Goal: Task Accomplishment & Management: Complete application form

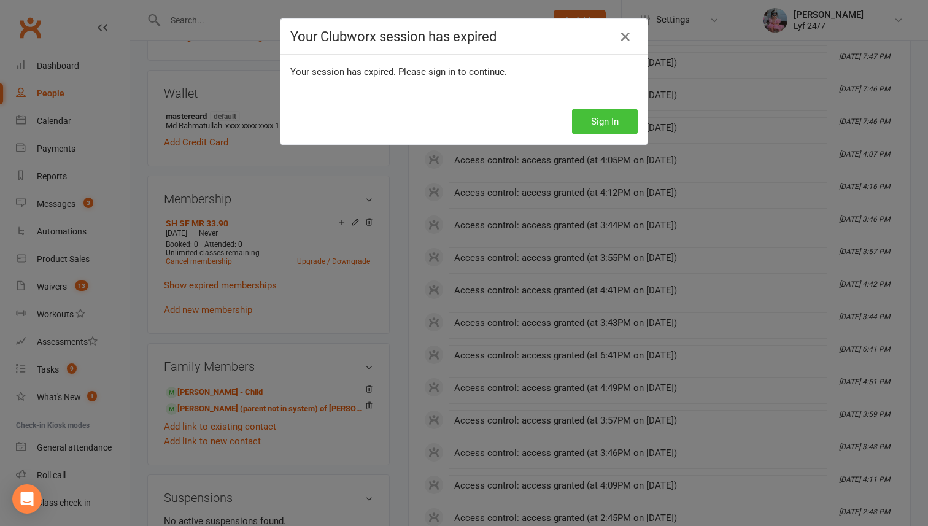
click at [628, 123] on button "Sign In" at bounding box center [605, 122] width 66 height 26
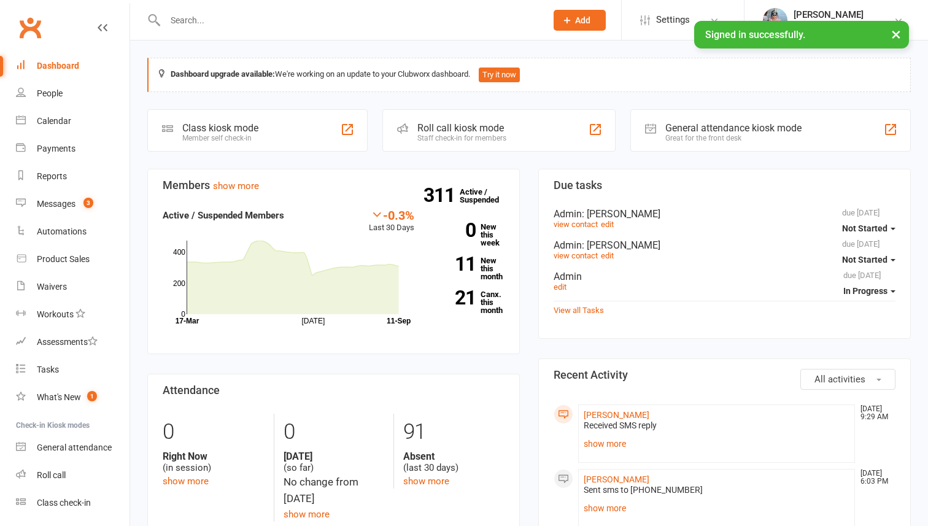
click at [169, 7] on div at bounding box center [342, 20] width 390 height 40
click at [182, 20] on input "text" at bounding box center [349, 20] width 376 height 17
type input "e"
type input "\"
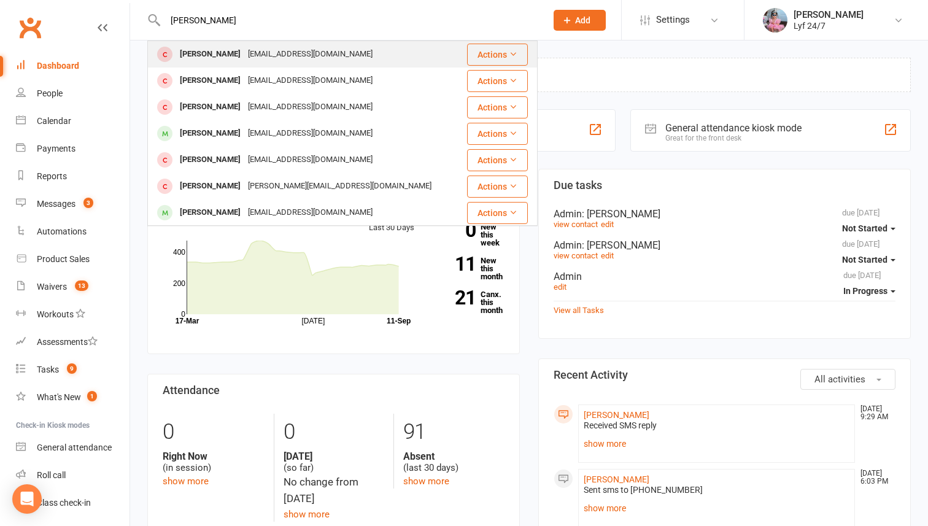
type input "[PERSON_NAME]"
click at [214, 47] on div "[PERSON_NAME]" at bounding box center [210, 54] width 68 height 18
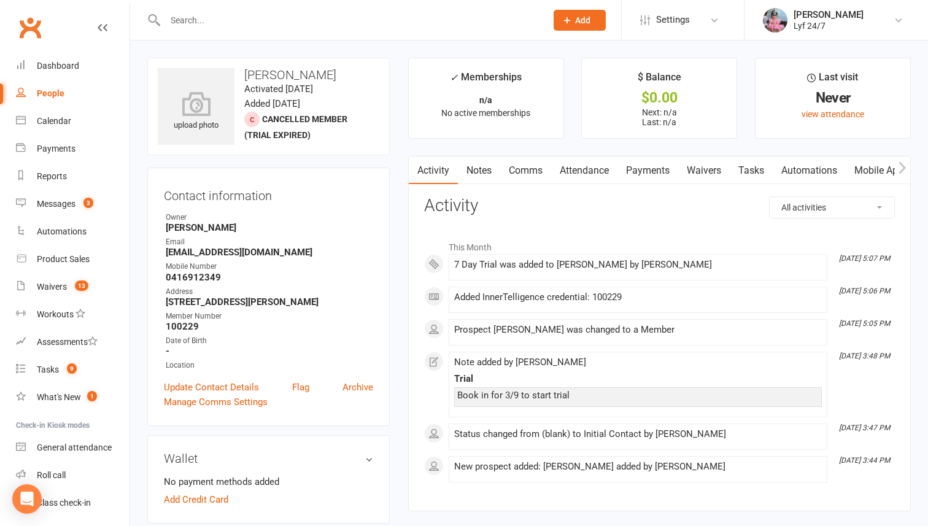
click at [209, 19] on input "text" at bounding box center [349, 20] width 376 height 17
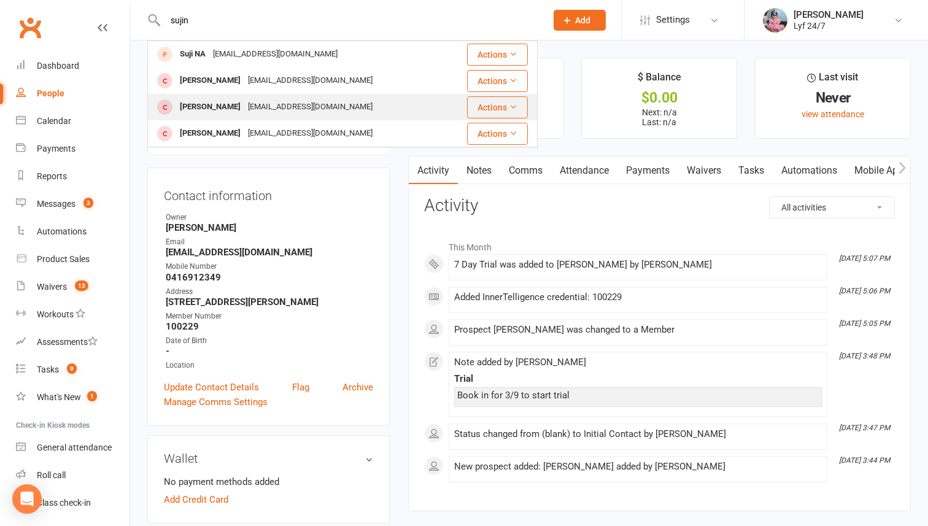
type input "sujin"
click at [199, 103] on div "[PERSON_NAME]" at bounding box center [210, 107] width 68 height 18
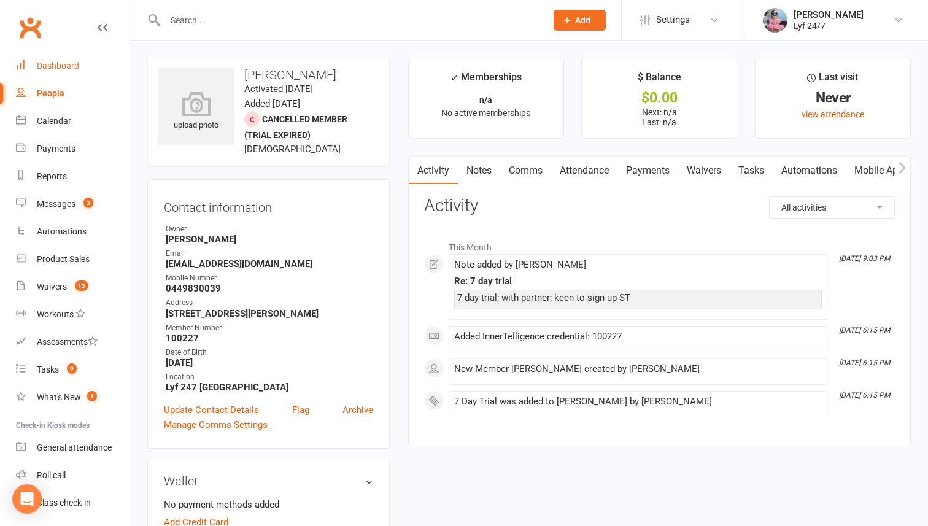
click at [80, 75] on link "Dashboard" at bounding box center [73, 66] width 114 height 28
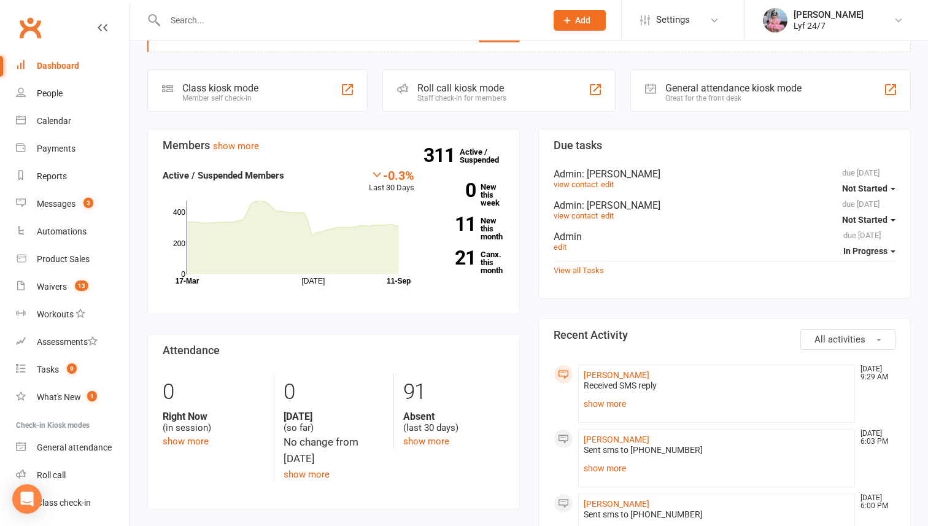
scroll to position [95, 0]
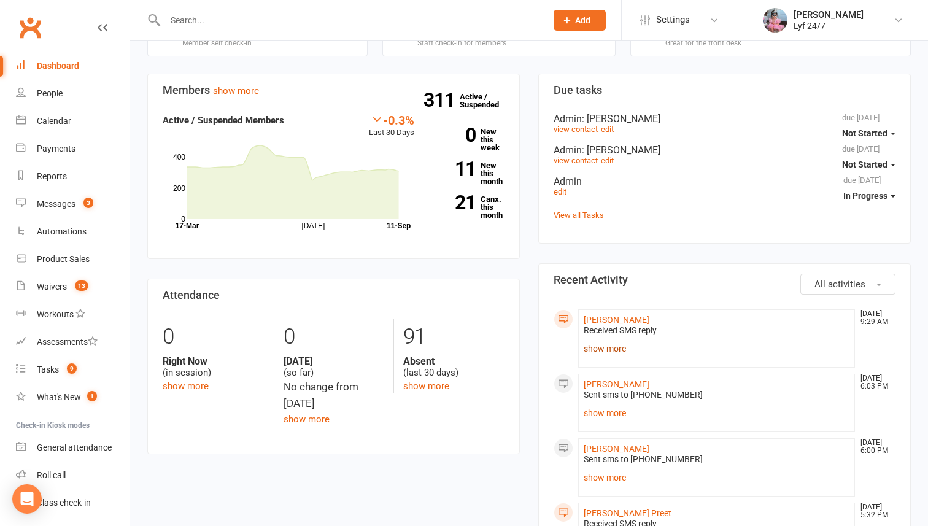
click at [611, 344] on link "show more" at bounding box center [717, 348] width 266 height 17
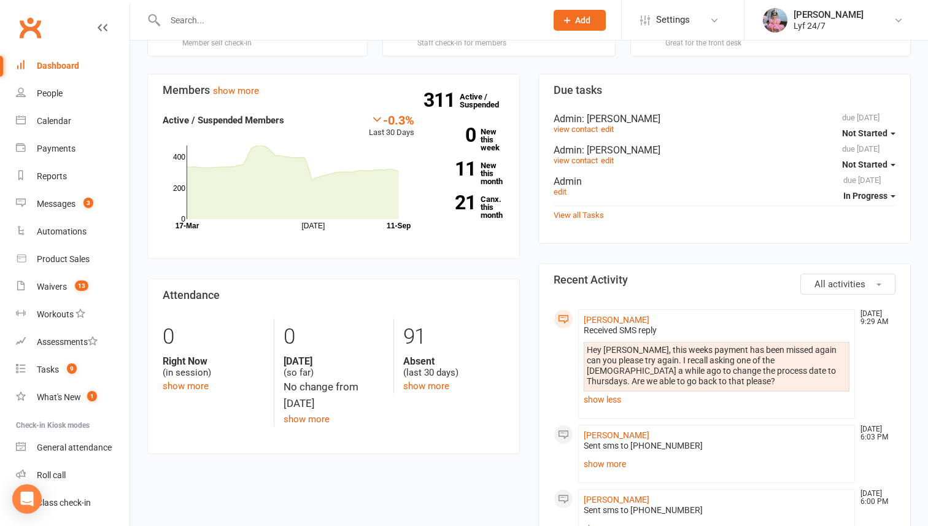
scroll to position [109, 0]
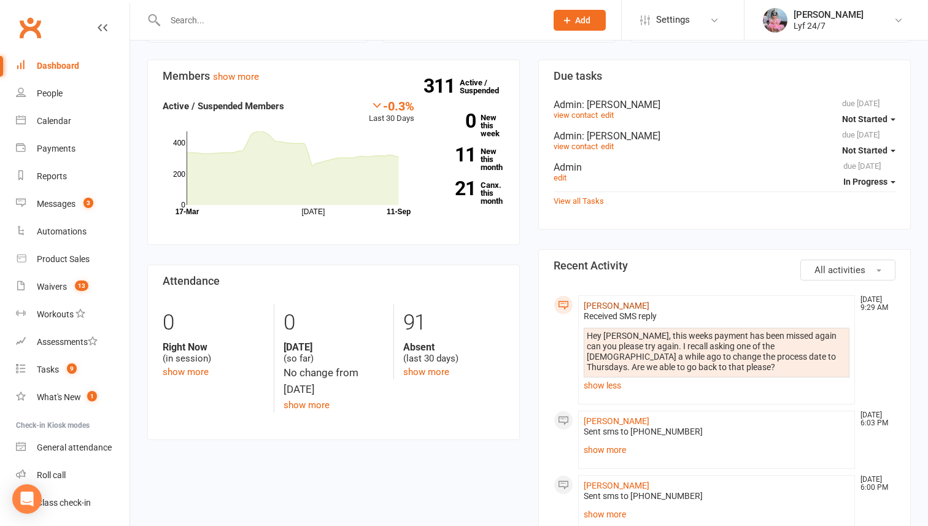
click at [605, 304] on link "[PERSON_NAME]" at bounding box center [617, 306] width 66 height 10
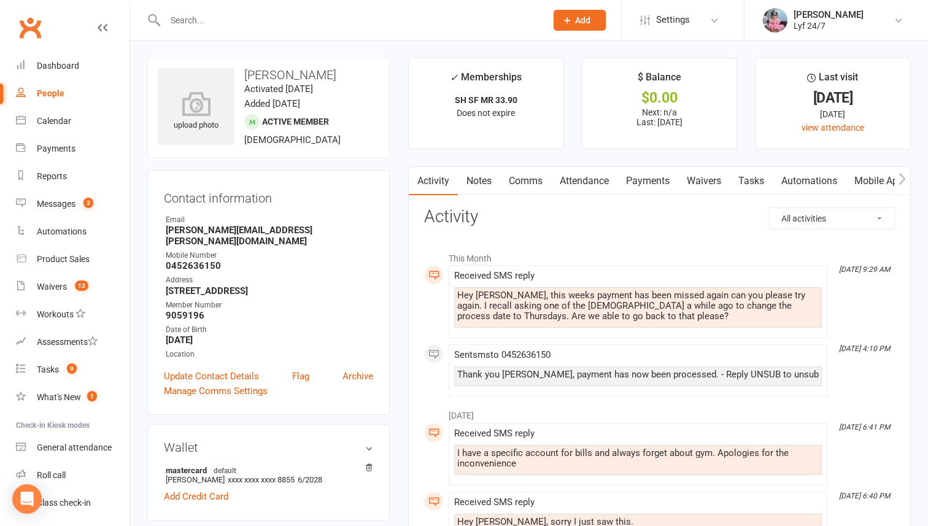
click at [480, 187] on link "Notes" at bounding box center [479, 181] width 42 height 28
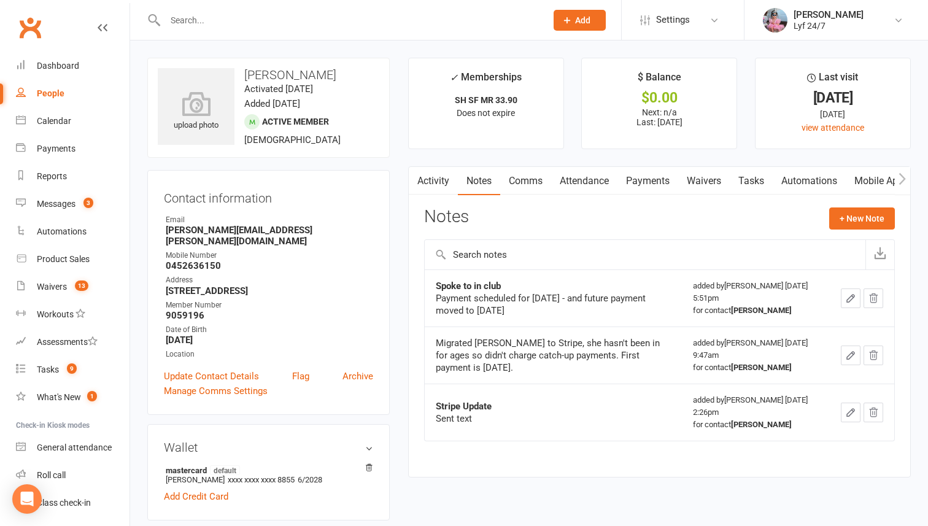
click at [207, 18] on input "text" at bounding box center [349, 20] width 376 height 17
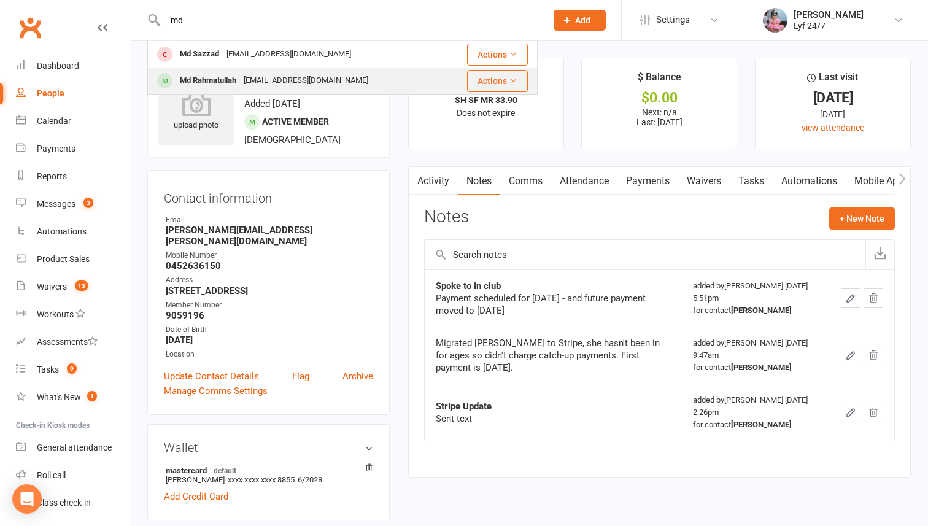
type input "md"
click at [206, 79] on div "Md Rahmatullah" at bounding box center [208, 81] width 64 height 18
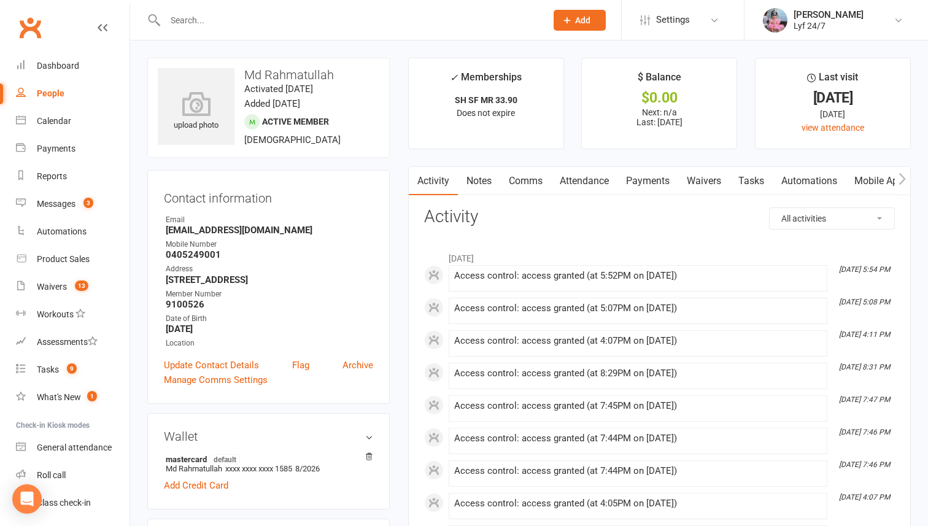
click at [203, 21] on input "text" at bounding box center [349, 20] width 376 height 17
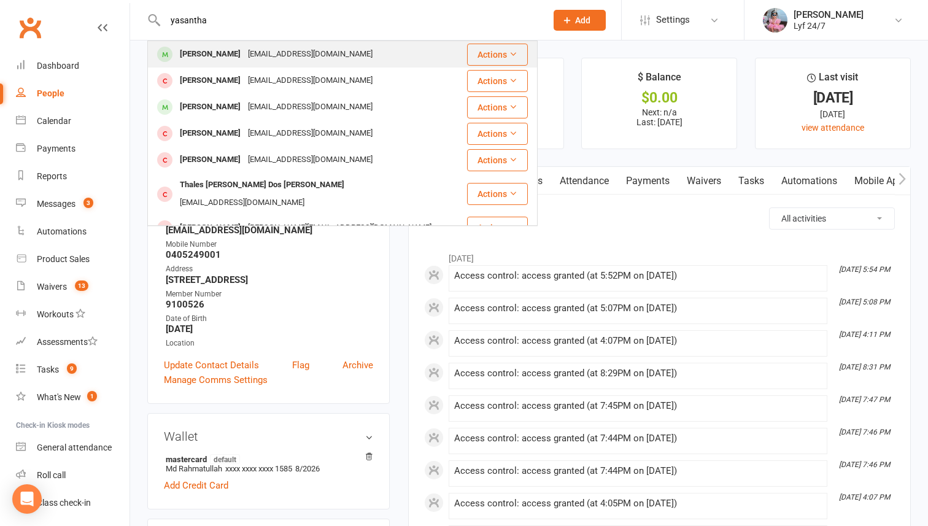
type input "yasantha"
click at [188, 50] on div "[PERSON_NAME]" at bounding box center [210, 54] width 68 height 18
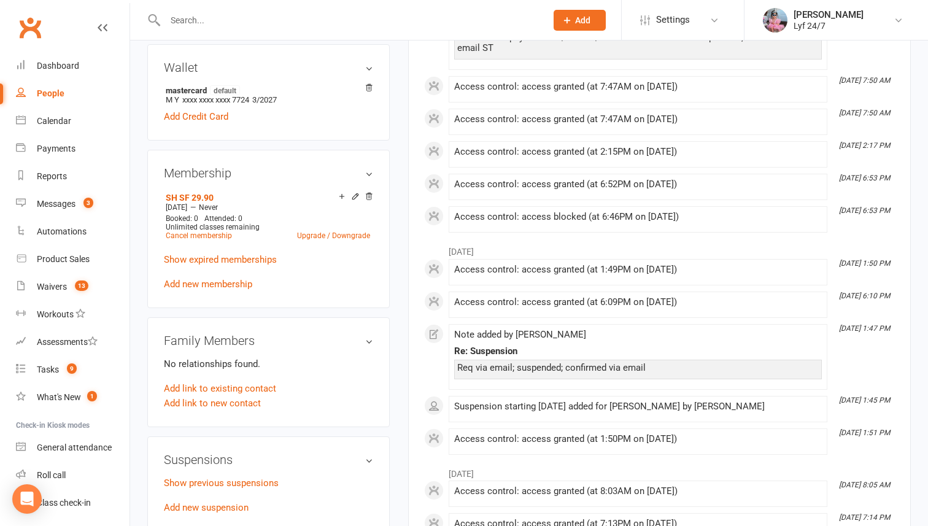
scroll to position [447, 0]
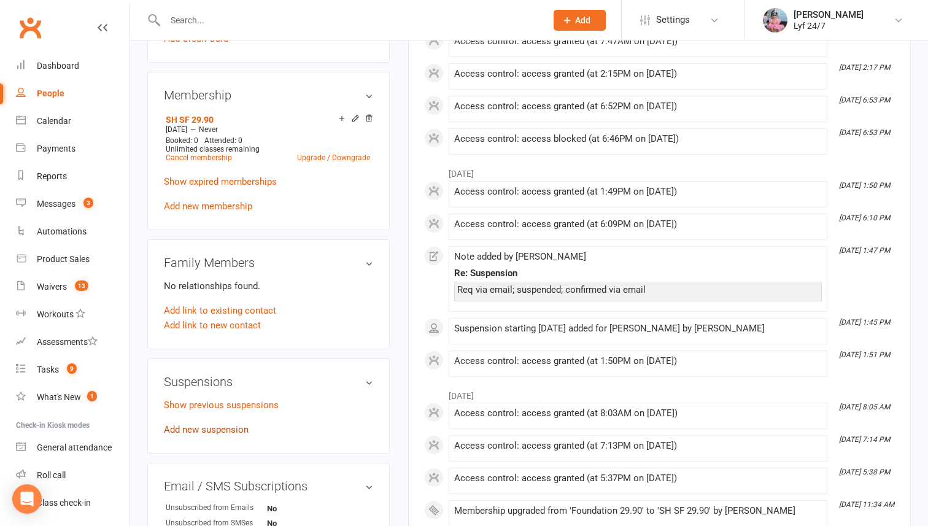
click at [202, 427] on link "Add new suspension" at bounding box center [206, 429] width 85 height 11
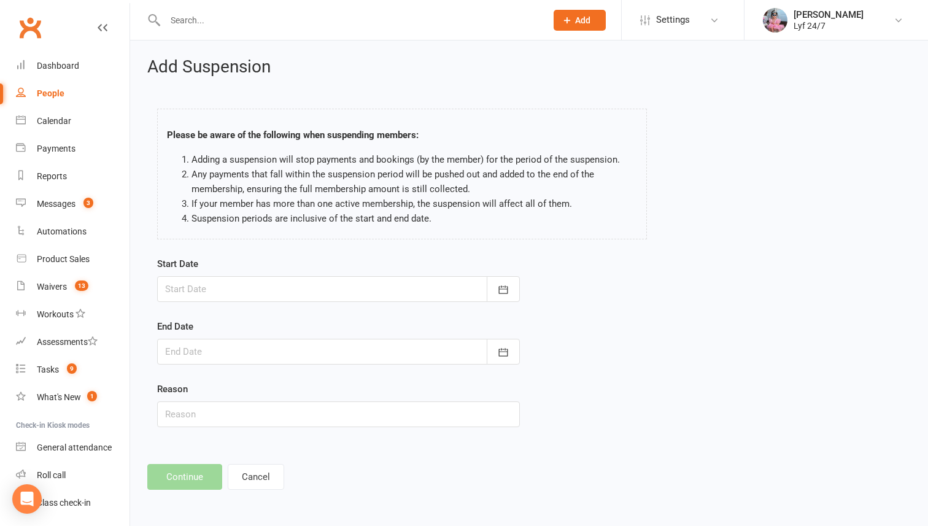
click at [217, 275] on div "Start Date [DATE] Sun Mon Tue Wed Thu Fri Sat 36 31 01 02 03 04 05 06 37 07 08 …" at bounding box center [338, 279] width 363 height 45
click at [217, 280] on div at bounding box center [338, 289] width 363 height 26
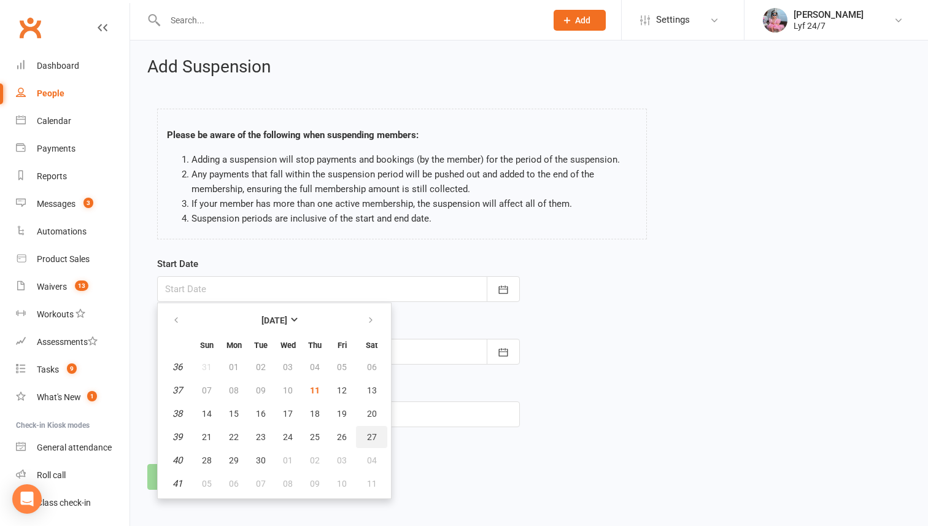
click at [367, 437] on span "27" at bounding box center [372, 437] width 10 height 10
type input "[DATE]"
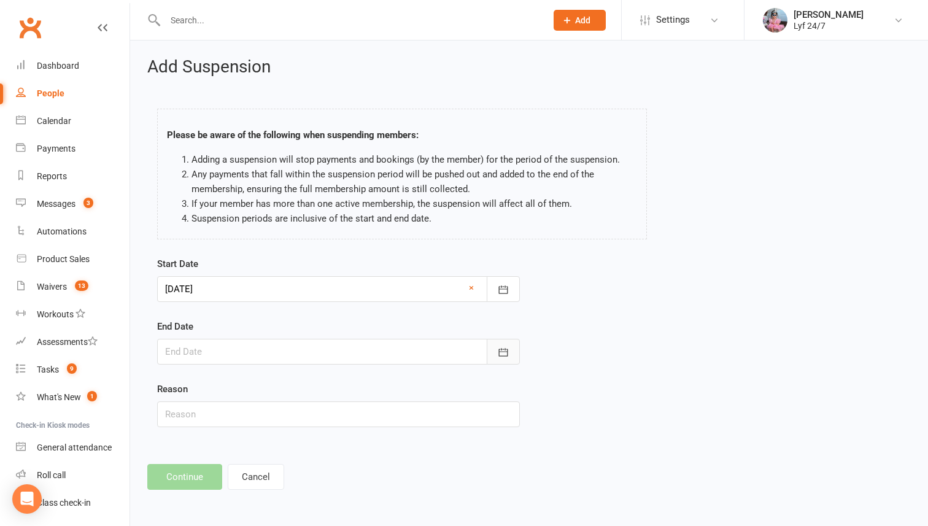
click at [505, 358] on button "button" at bounding box center [503, 352] width 33 height 26
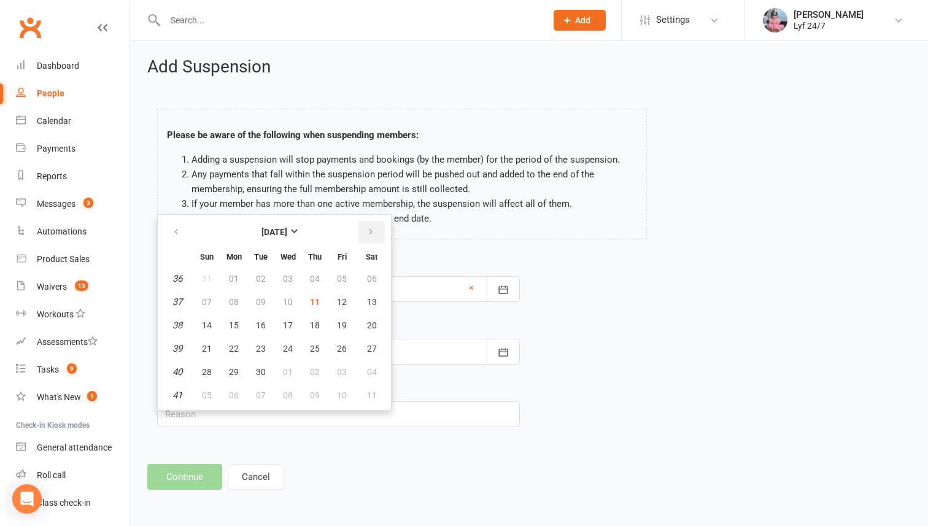
click at [372, 229] on icon "button" at bounding box center [370, 232] width 9 height 10
click at [368, 322] on span "18" at bounding box center [372, 325] width 10 height 10
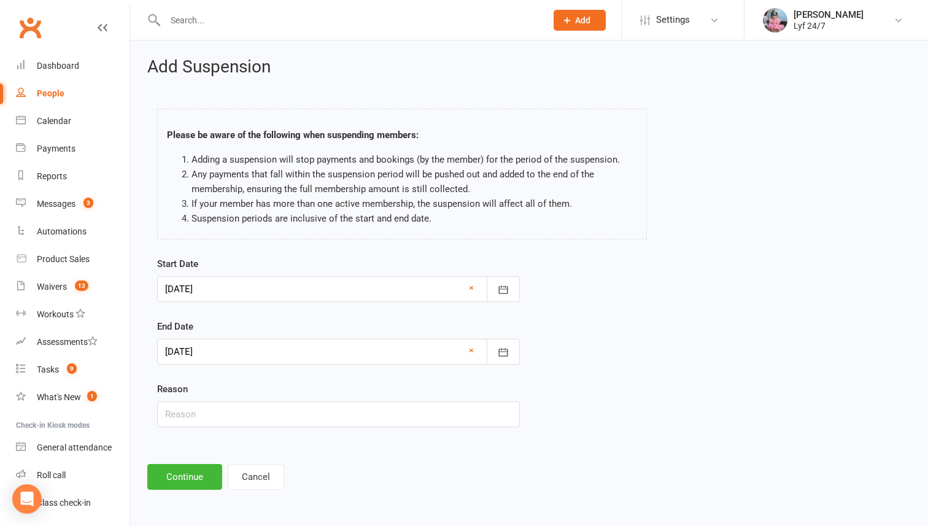
click at [284, 344] on div at bounding box center [338, 352] width 363 height 26
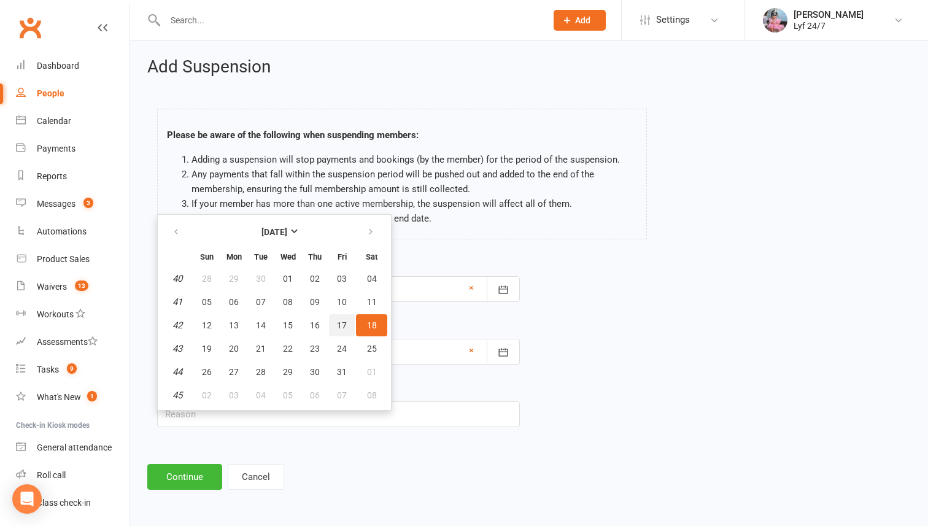
click at [338, 322] on span "17" at bounding box center [342, 325] width 10 height 10
type input "[DATE]"
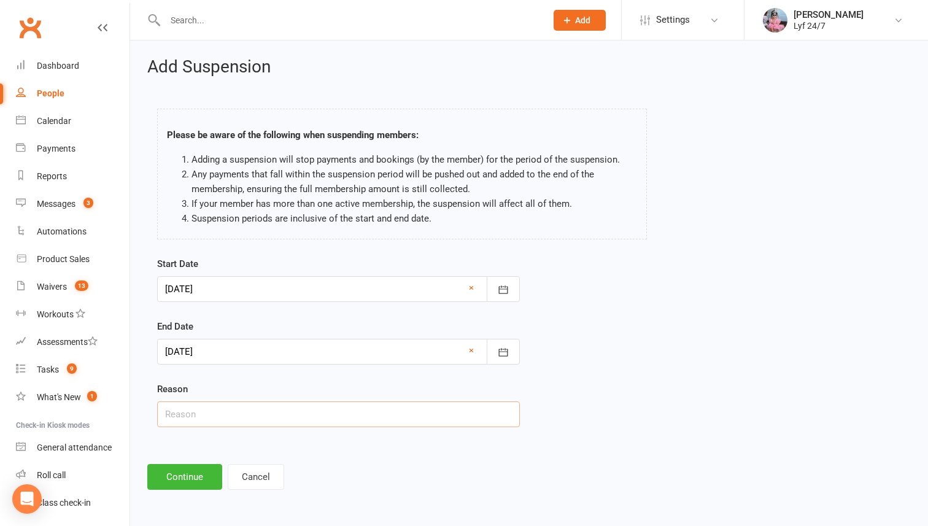
click at [200, 412] on input "text" at bounding box center [338, 414] width 363 height 26
type input "Req via email ST"
click at [165, 481] on button "Continue" at bounding box center [184, 477] width 75 height 26
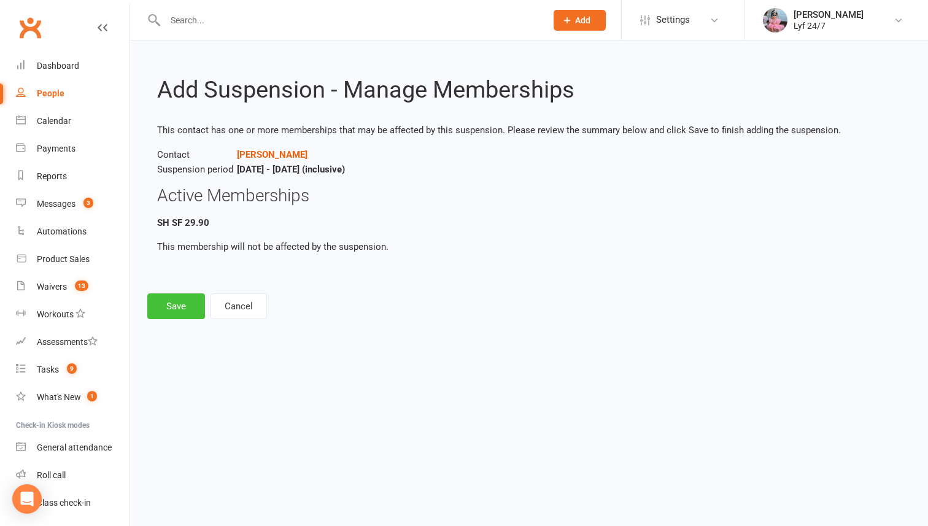
click at [178, 315] on button "Save" at bounding box center [176, 306] width 58 height 26
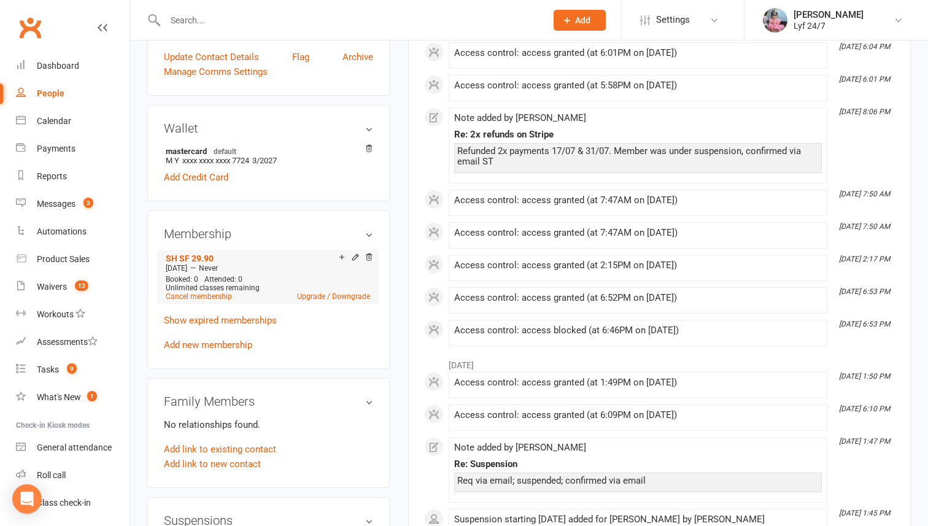
scroll to position [309, 0]
